Goal: Task Accomplishment & Management: Use online tool/utility

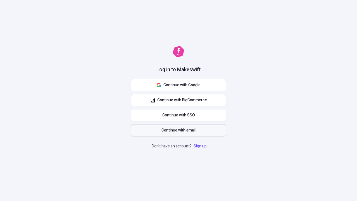
click at [178, 130] on span "Continue with email" at bounding box center [178, 130] width 34 height 6
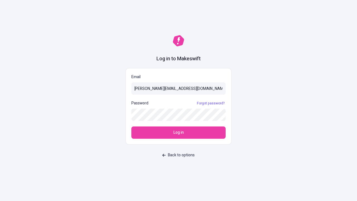
type input "[PERSON_NAME][EMAIL_ADDRESS][DOMAIN_NAME]"
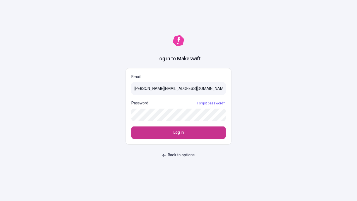
click at [178, 132] on span "Log in" at bounding box center [178, 132] width 10 height 6
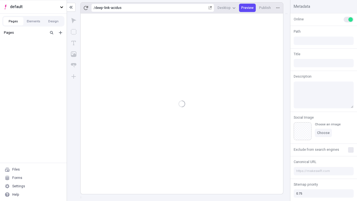
type input "/deep-link-acidus"
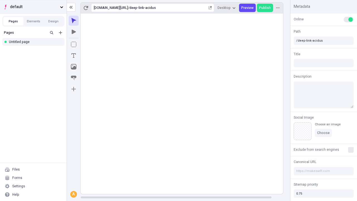
click at [33, 7] on span "default" at bounding box center [34, 7] width 48 height 6
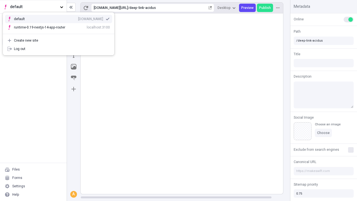
click at [78, 18] on div "qee9k4dy7d.staging.makeswift.site" at bounding box center [90, 19] width 25 height 4
click at [61, 33] on icon "Add new" at bounding box center [60, 32] width 3 height 3
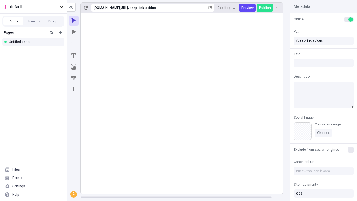
click at [35, 51] on div "Blank page" at bounding box center [35, 51] width 54 height 8
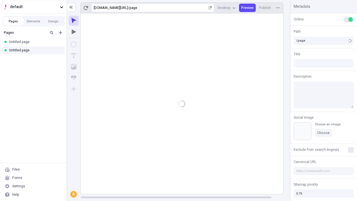
type input "/deep-link-textilis"
